Goal: Find specific page/section: Find specific page/section

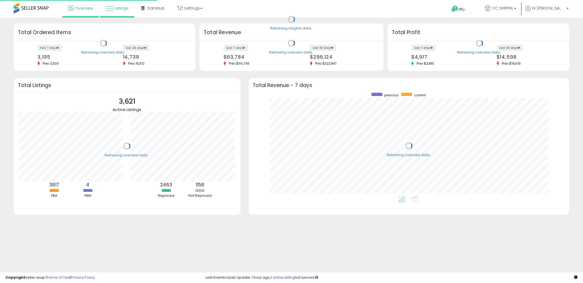
scroll to position [103, 310]
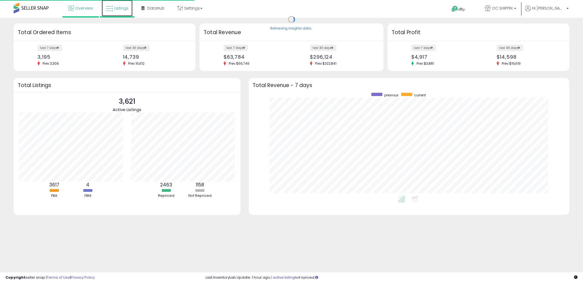
click at [119, 10] on span "Listings" at bounding box center [121, 7] width 14 height 5
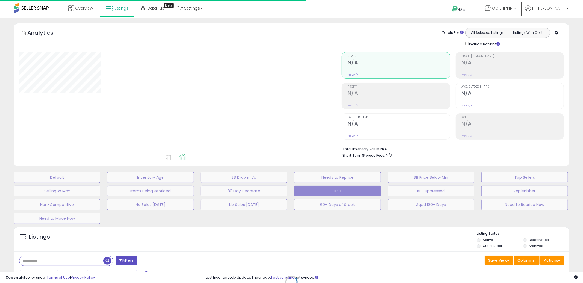
click at [57, 261] on div "Retrieving listings data.." at bounding box center [291, 286] width 563 height 125
click at [49, 262] on div "Retrieving listings data.." at bounding box center [291, 286] width 563 height 125
click at [50, 261] on div "Retrieving listings data.." at bounding box center [291, 286] width 563 height 125
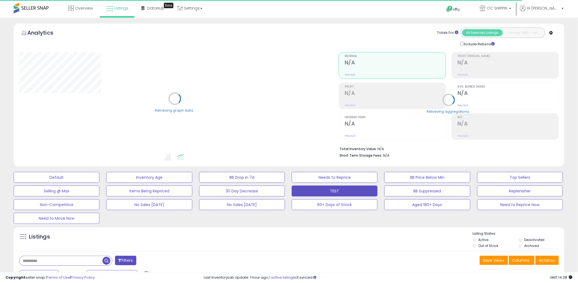
click at [49, 261] on input "text" at bounding box center [87, 261] width 136 height 10
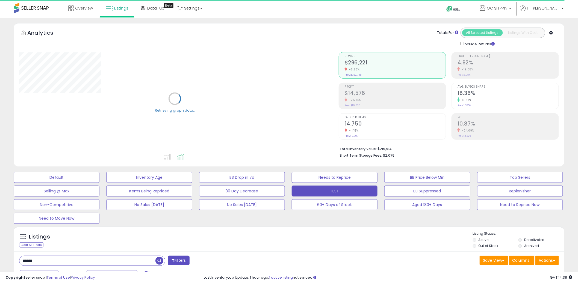
type input "******"
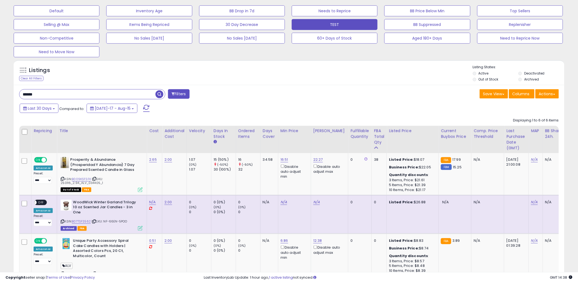
scroll to position [112, 320]
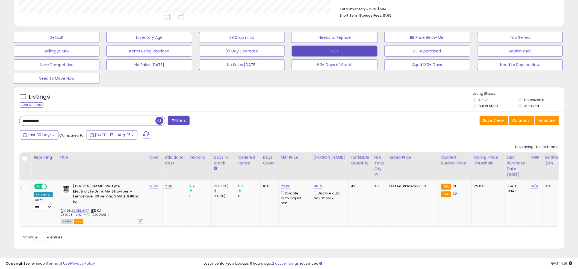
scroll to position [112, 320]
drag, startPoint x: 288, startPoint y: 106, endPoint x: 248, endPoint y: 102, distance: 39.8
click at [284, 105] on div "Listings Clear All Filters Listing States:" at bounding box center [289, 100] width 551 height 19
click at [90, 116] on input "**********" at bounding box center [87, 121] width 136 height 10
drag, startPoint x: 90, startPoint y: 116, endPoint x: 98, endPoint y: 126, distance: 13.2
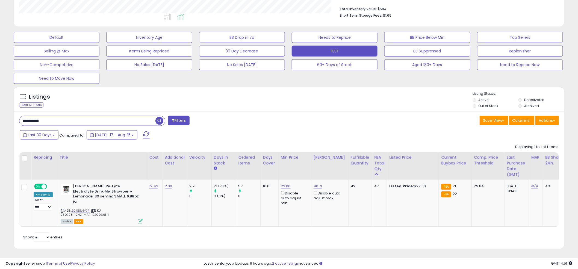
click at [90, 116] on input "**********" at bounding box center [87, 121] width 136 height 10
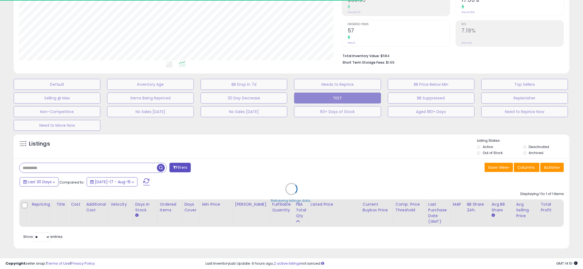
click at [289, 145] on div "Retrieving listings data.." at bounding box center [291, 193] width 563 height 125
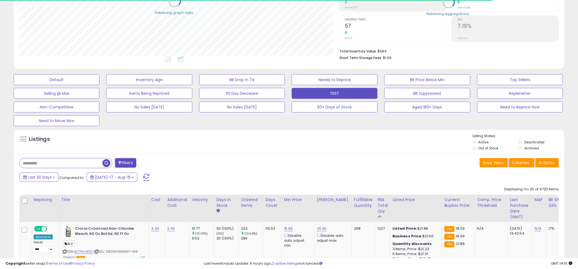
scroll to position [272983, 272774]
click at [285, 141] on div "Listings" at bounding box center [289, 143] width 551 height 19
click at [284, 136] on div "Listings" at bounding box center [289, 143] width 551 height 19
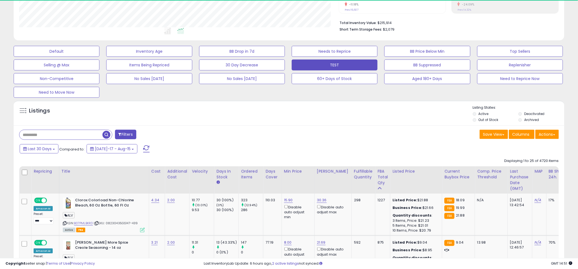
scroll to position [112, 320]
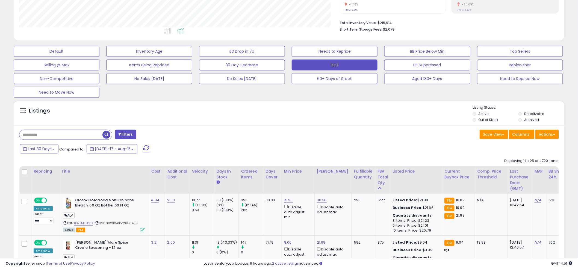
click at [286, 110] on div "Listings" at bounding box center [289, 114] width 551 height 19
click at [286, 111] on div "Listings" at bounding box center [289, 114] width 551 height 19
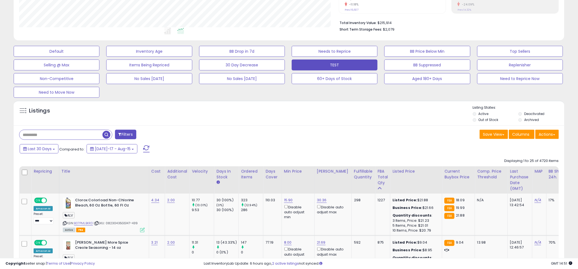
click at [286, 110] on div "Listings" at bounding box center [289, 114] width 551 height 19
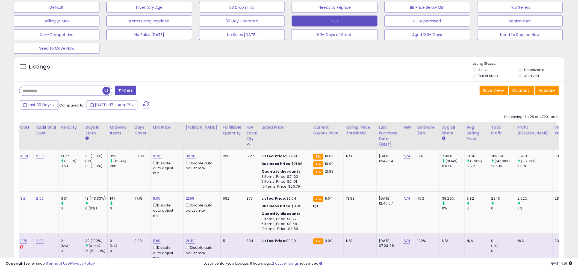
scroll to position [0, 0]
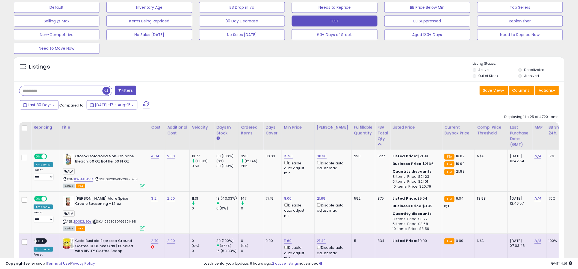
click at [290, 105] on div "Last 30 Days Compared to: Jul-17 - Aug-15" at bounding box center [220, 105] width 405 height 12
click at [288, 107] on div "Last 30 Days Compared to: Jul-17 - Aug-15" at bounding box center [220, 105] width 405 height 12
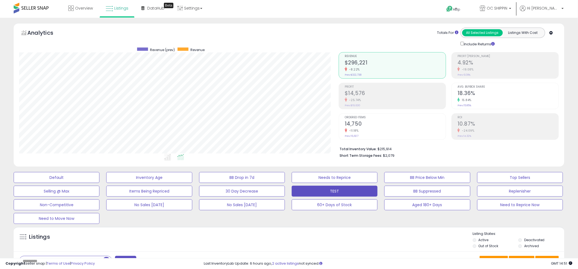
click at [286, 160] on ul at bounding box center [169, 158] width 324 height 10
click at [294, 9] on div "Overview Listings Beta" at bounding box center [187, 11] width 382 height 23
click at [122, 9] on span "Listings" at bounding box center [121, 7] width 14 height 5
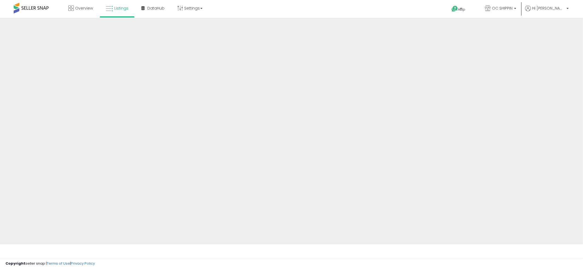
click at [292, 7] on div "Overview Listings" at bounding box center [189, 11] width 386 height 23
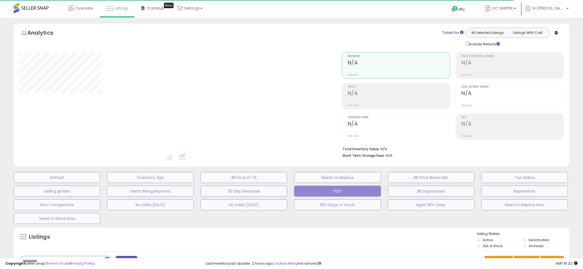
click at [291, 8] on div "Overview Listings Beta" at bounding box center [189, 11] width 386 height 23
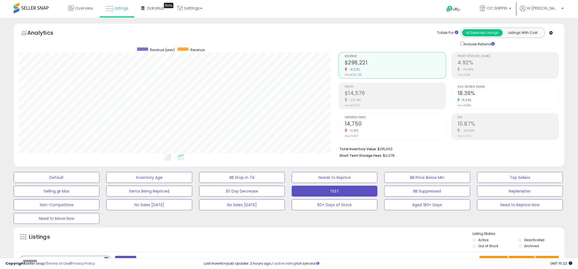
scroll to position [112, 320]
click at [289, 10] on div "Overview Listings Beta" at bounding box center [187, 11] width 382 height 23
click at [283, 27] on div "Analytics Totals For All Selected Listings Listings With Cost Include Returns" at bounding box center [289, 94] width 551 height 143
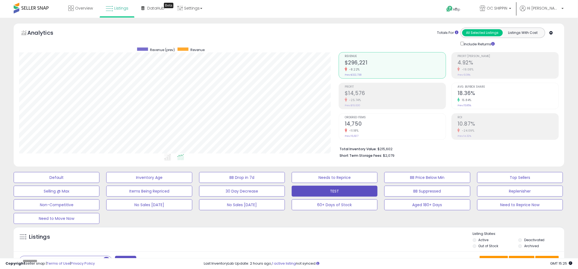
click at [286, 34] on div "Analytics Totals For All Selected Listings Listings With Cost Include Returns" at bounding box center [289, 37] width 540 height 19
